Goal: Task Accomplishment & Management: Complete application form

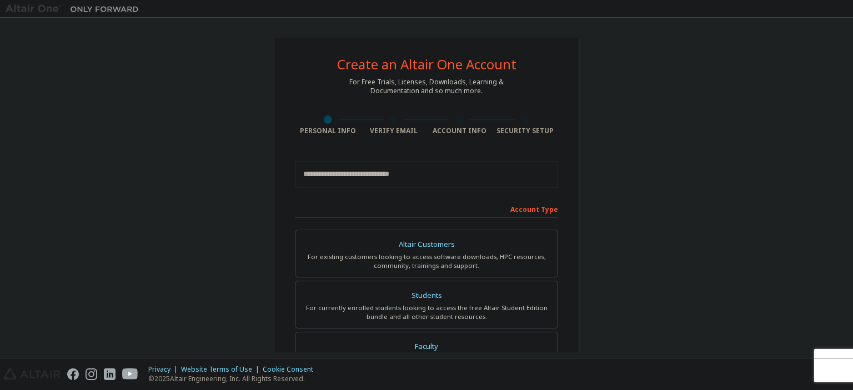
scroll to position [142, 0]
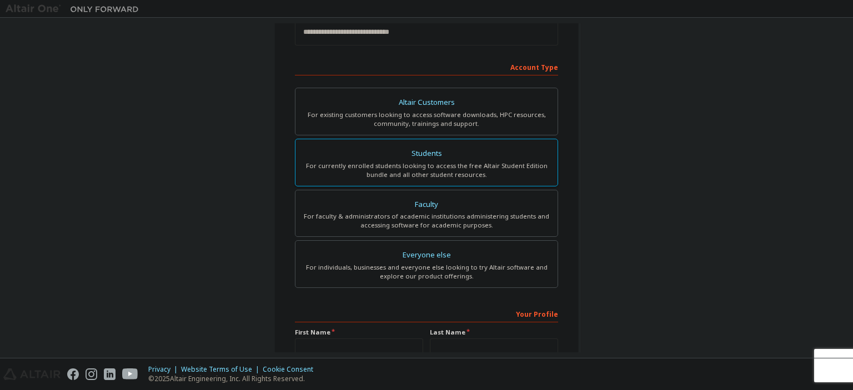
click at [434, 170] on div "For currently enrolled students looking to access the free Altair Student Editi…" at bounding box center [426, 171] width 249 height 18
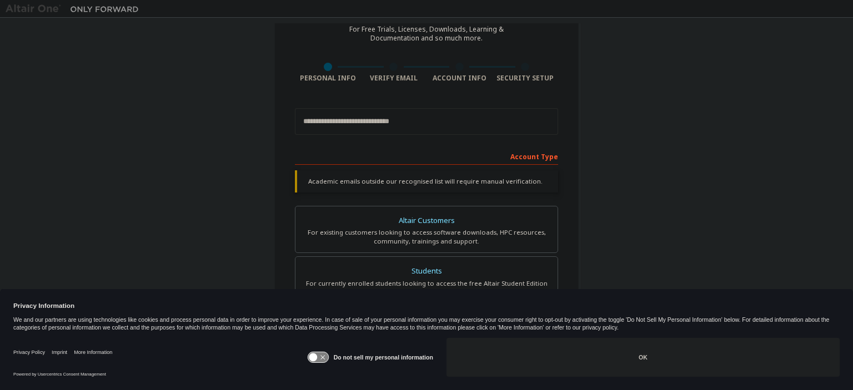
scroll to position [0, 0]
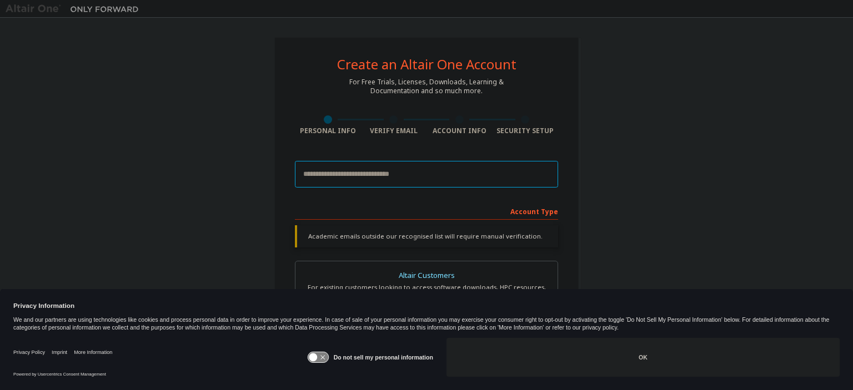
click at [454, 180] on input "email" at bounding box center [426, 174] width 263 height 27
click at [638, 172] on div "Create an Altair One Account For Free Trials, Licenses, Downloads, Learning & D…" at bounding box center [427, 332] width 842 height 619
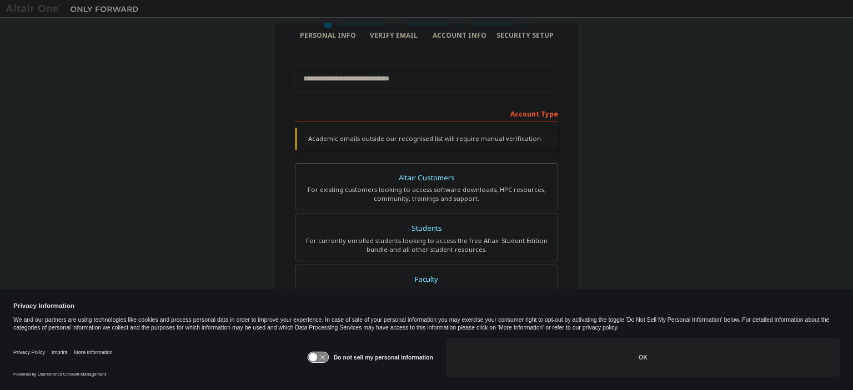
scroll to position [142, 0]
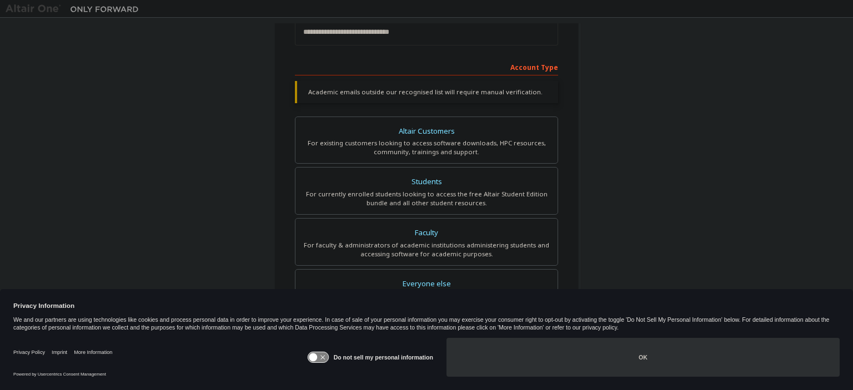
click at [612, 364] on button "OK" at bounding box center [642, 357] width 393 height 39
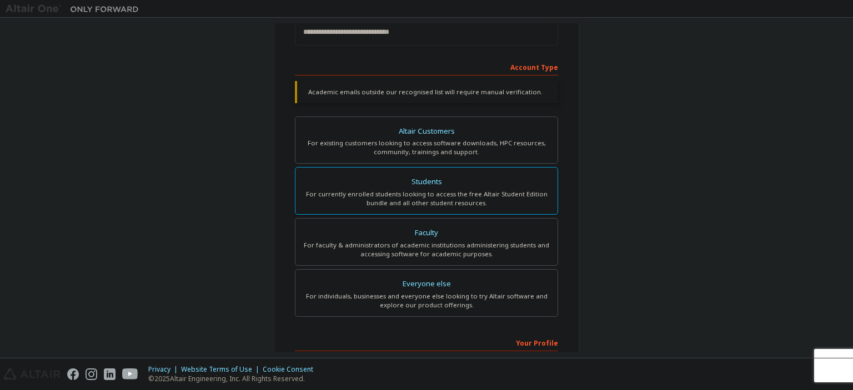
click at [490, 175] on div "Students" at bounding box center [426, 182] width 249 height 16
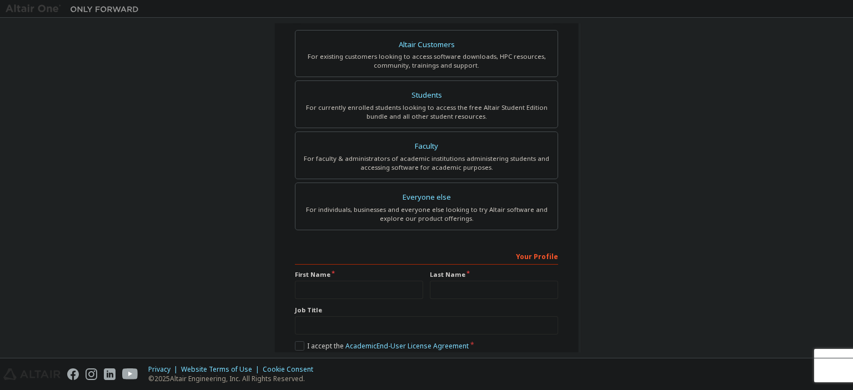
scroll to position [284, 0]
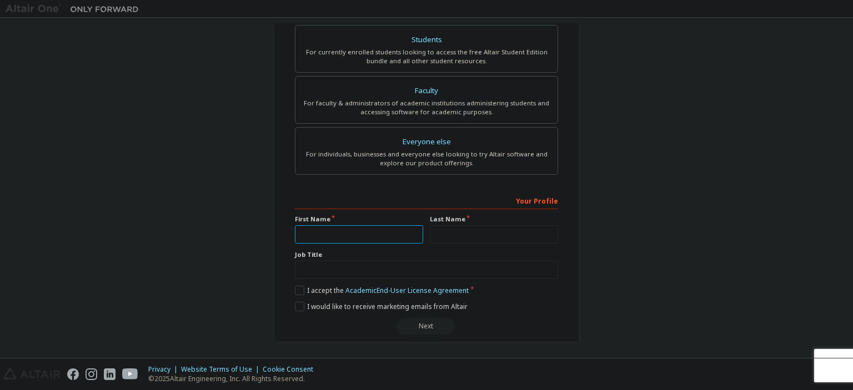
click at [405, 230] on input "text" at bounding box center [359, 234] width 128 height 18
type input "****"
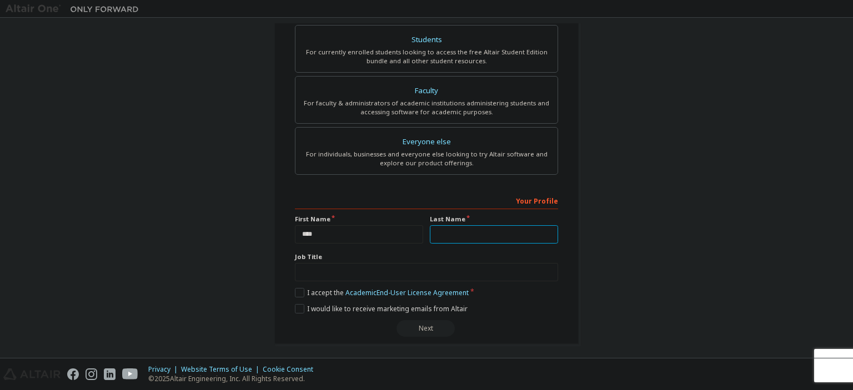
type input "**********"
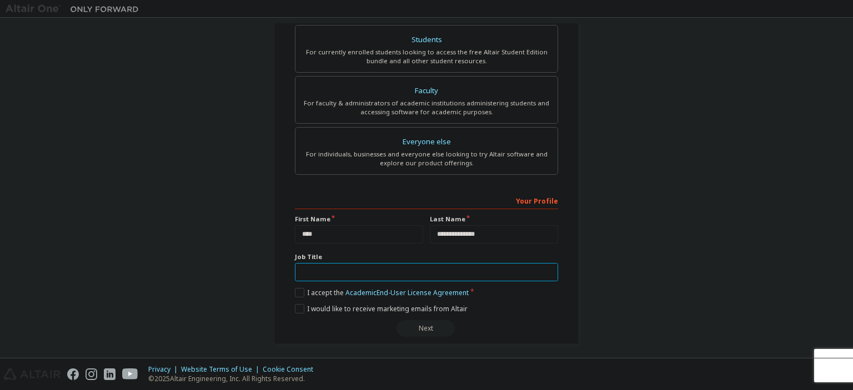
click at [480, 263] on input "text" at bounding box center [426, 272] width 263 height 18
type input "******"
click at [330, 288] on label "I accept the Academic End-User License Agreement" at bounding box center [382, 292] width 174 height 9
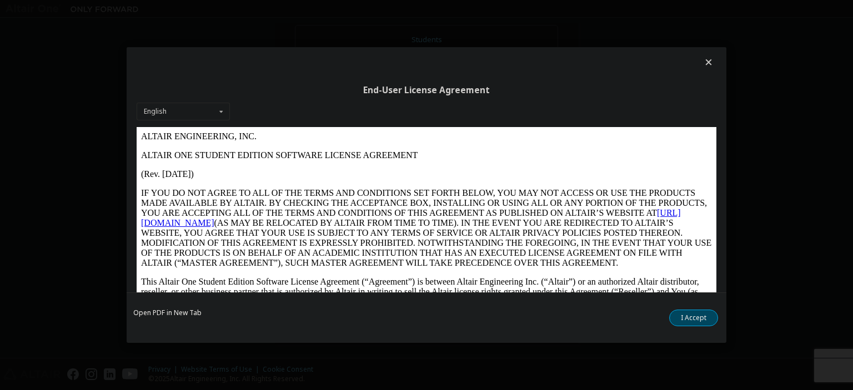
scroll to position [0, 0]
click at [705, 323] on button "I Accept" at bounding box center [693, 318] width 49 height 17
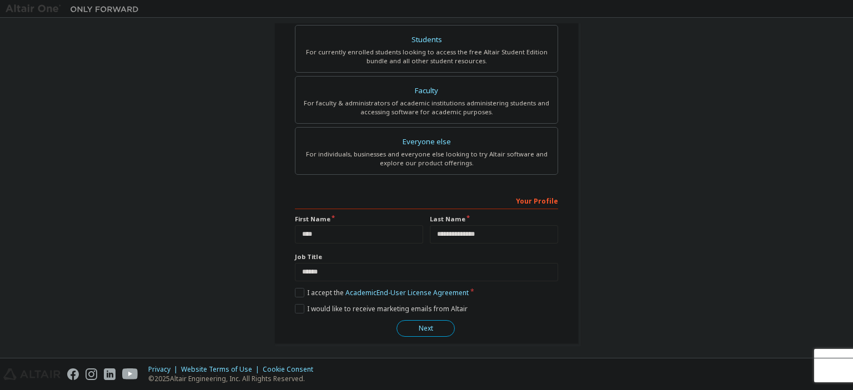
click at [435, 323] on button "Next" at bounding box center [425, 328] width 58 height 17
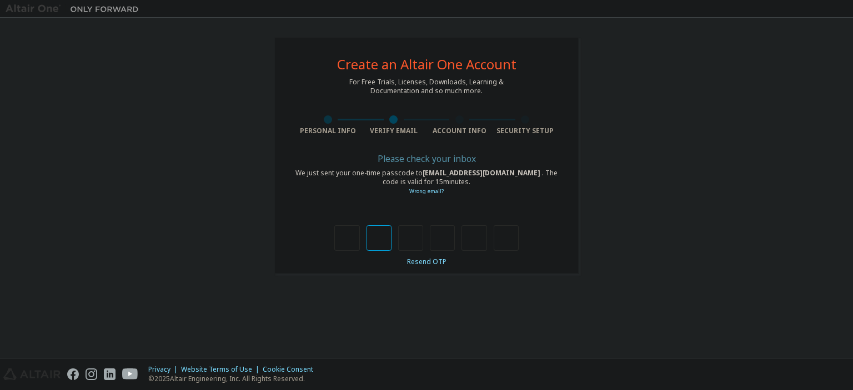
type input "*"
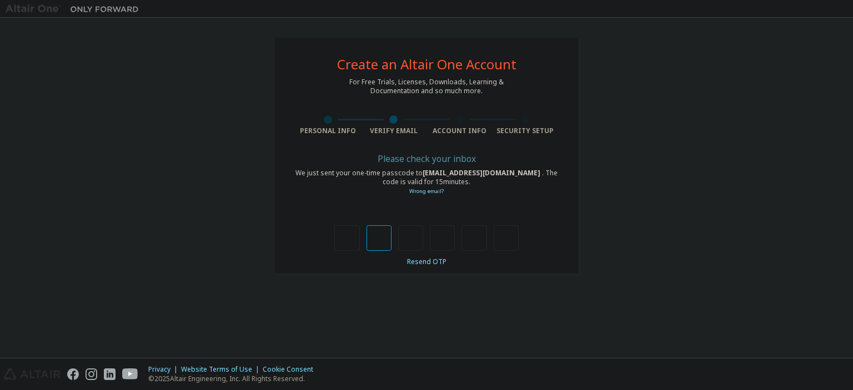
type input "*"
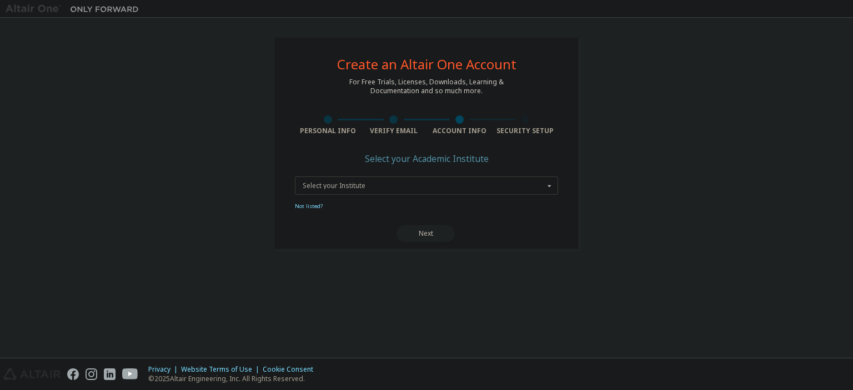
click at [419, 188] on div "Select your Institute" at bounding box center [424, 186] width 242 height 7
type input "**********"
click at [418, 235] on button "Next" at bounding box center [425, 233] width 58 height 17
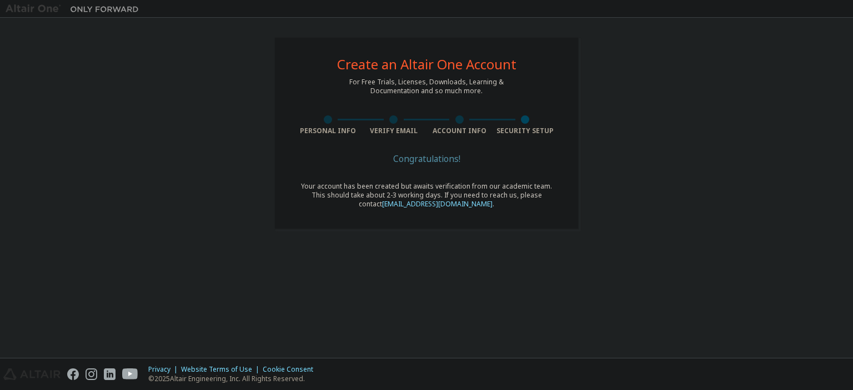
click at [715, 235] on div "Create an Altair One Account For Free Trials, Licenses, Downloads, Learning & D…" at bounding box center [427, 133] width 842 height 220
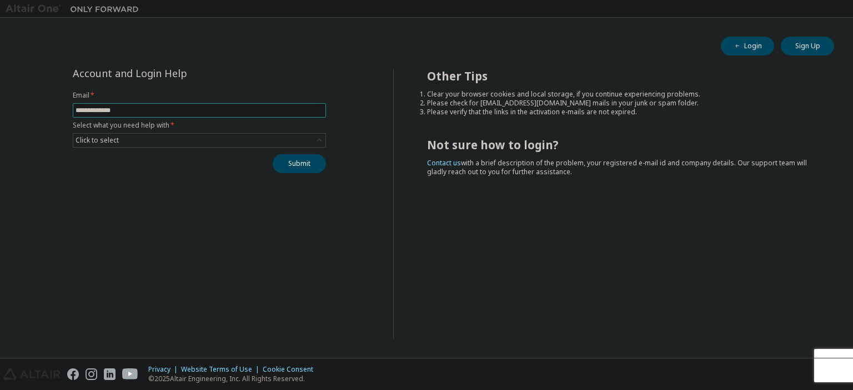
click at [179, 103] on span at bounding box center [199, 110] width 253 height 14
click at [178, 112] on input "text" at bounding box center [200, 110] width 248 height 9
click at [76, 110] on protonpass-control-4610 at bounding box center [76, 110] width 0 height 0
click at [273, 108] on input "text" at bounding box center [200, 110] width 248 height 9
type input "**********"
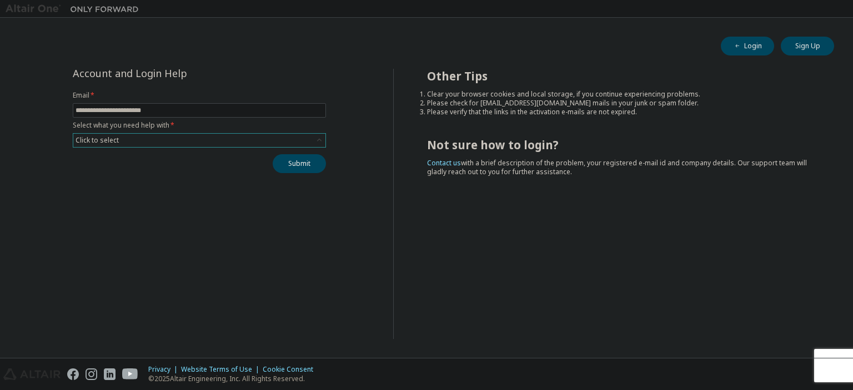
click at [247, 140] on div "Click to select" at bounding box center [199, 140] width 252 height 13
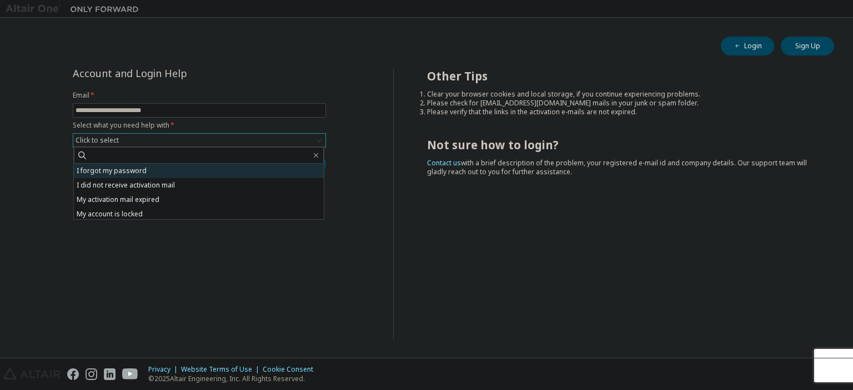
click at [203, 166] on li "I forgot my password" at bounding box center [199, 171] width 250 height 14
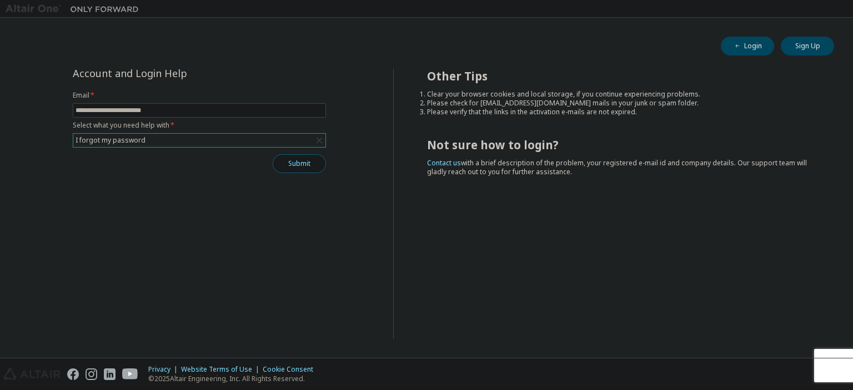
click at [295, 162] on button "Submit" at bounding box center [299, 163] width 53 height 19
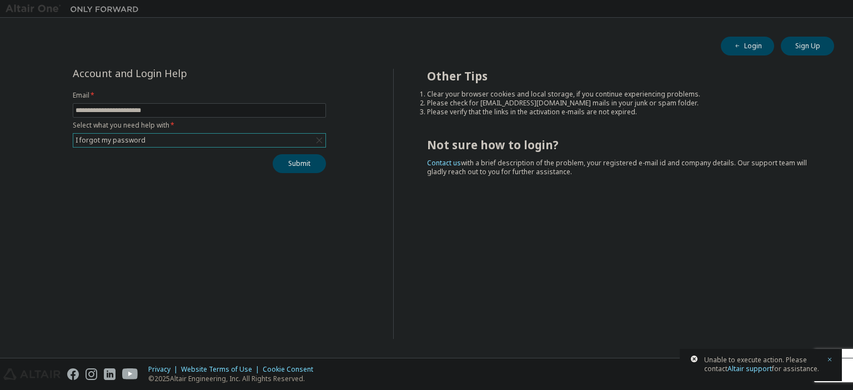
click at [177, 142] on div "I forgot my password" at bounding box center [199, 140] width 252 height 13
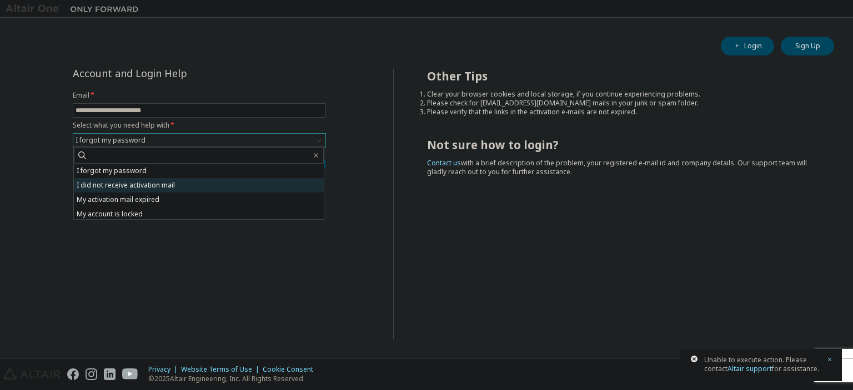
click at [154, 185] on li "I did not receive activation mail" at bounding box center [199, 185] width 250 height 14
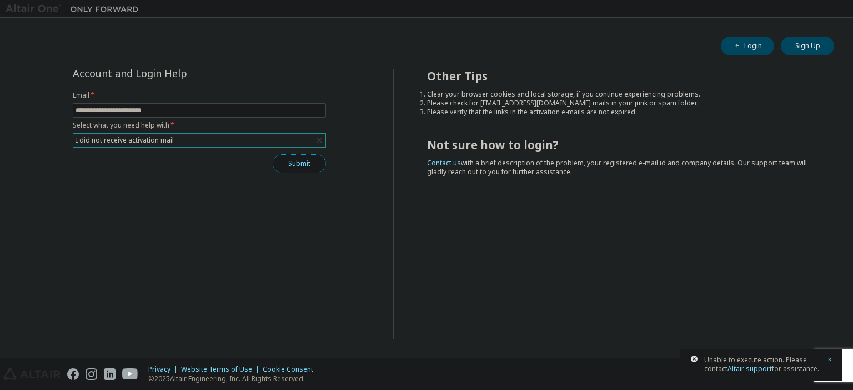
click at [309, 157] on button "Submit" at bounding box center [299, 163] width 53 height 19
click at [730, 50] on button "Login" at bounding box center [747, 46] width 53 height 19
